Goal: Transaction & Acquisition: Book appointment/travel/reservation

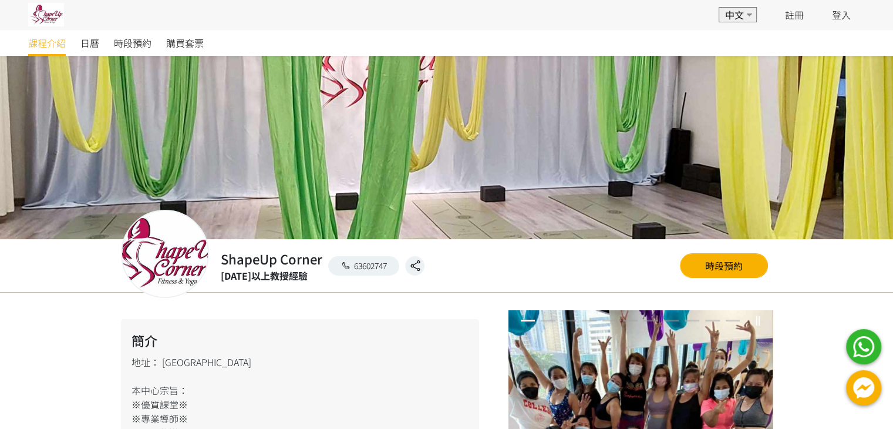
scroll to position [59, 0]
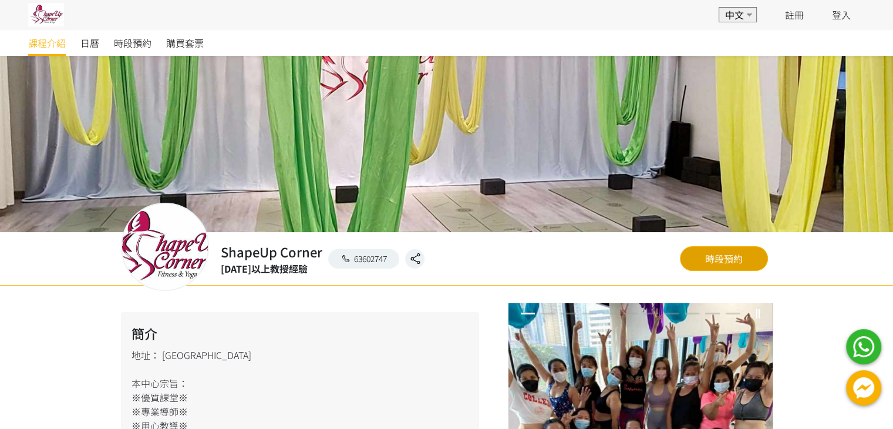
click at [734, 261] on link "時段預約" at bounding box center [724, 258] width 88 height 25
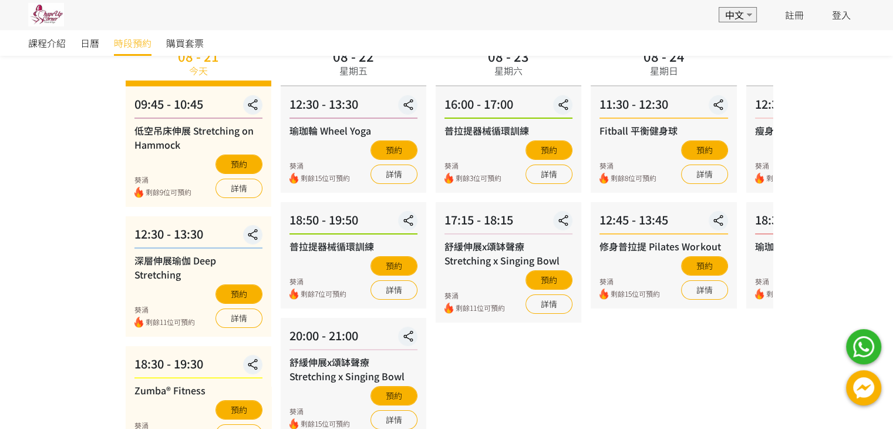
scroll to position [117, 0]
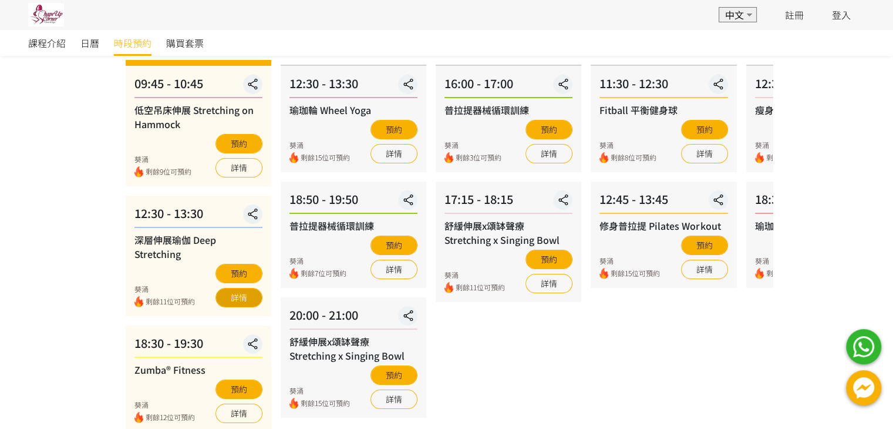
click at [245, 296] on link "詳情" at bounding box center [238, 297] width 47 height 19
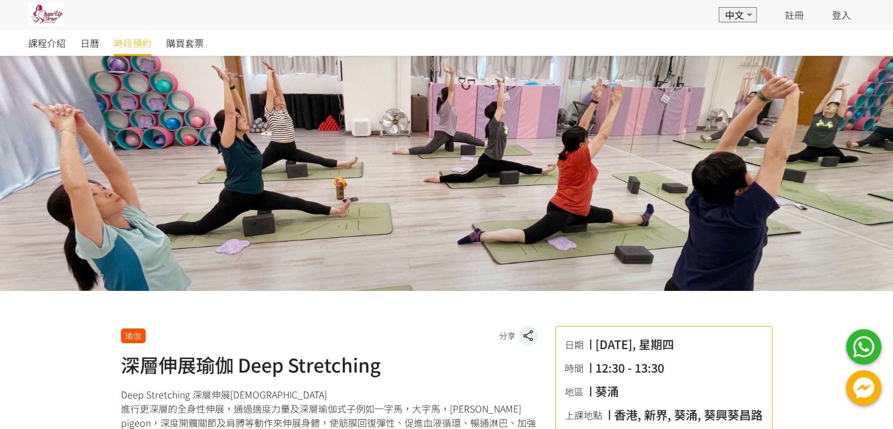
click at [132, 45] on span "時段預約" at bounding box center [133, 43] width 38 height 14
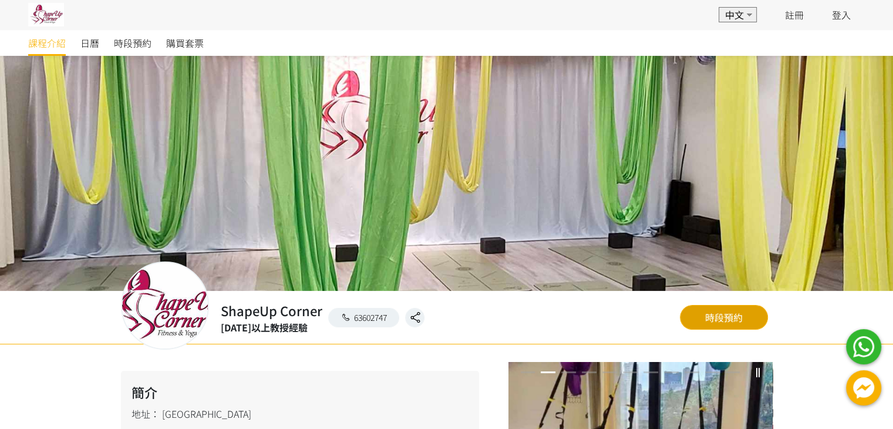
click at [719, 318] on link "時段預約" at bounding box center [724, 317] width 88 height 25
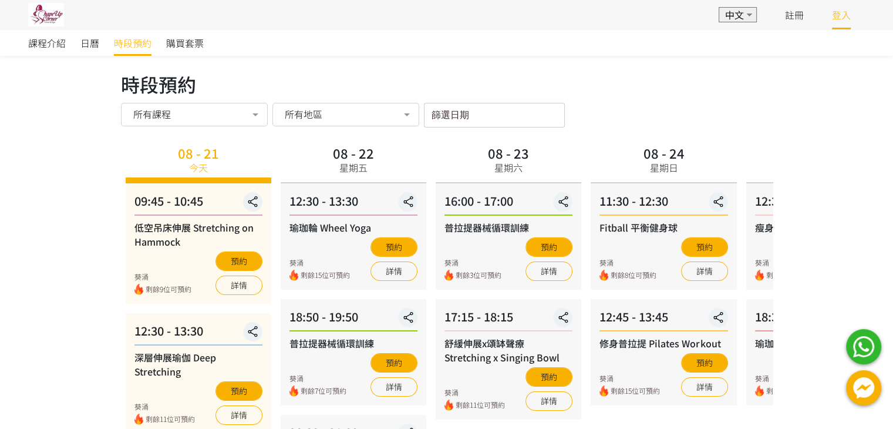
click at [838, 17] on link "登入" at bounding box center [841, 15] width 19 height 14
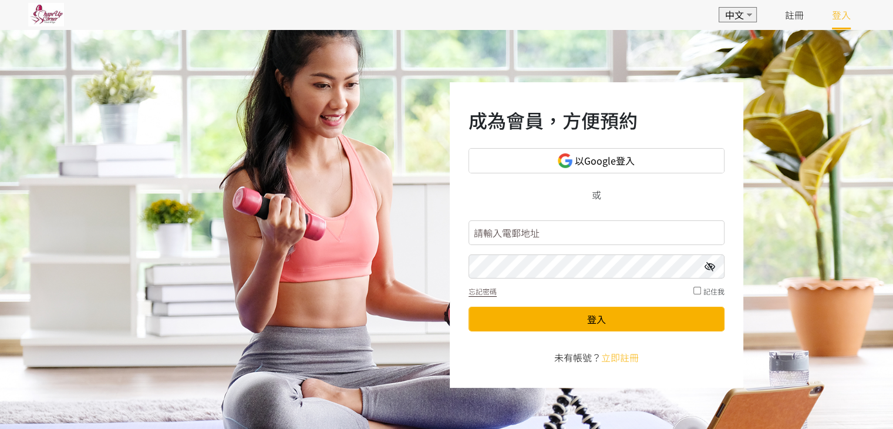
click at [516, 234] on input "text" at bounding box center [597, 232] width 256 height 25
